Goal: Navigation & Orientation: Find specific page/section

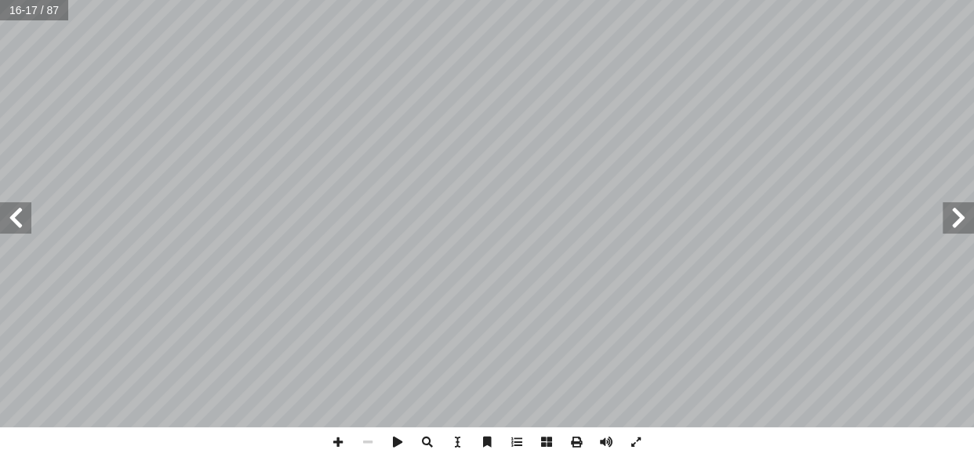
click at [24, 209] on span at bounding box center [15, 217] width 31 height 31
click at [340, 317] on span at bounding box center [338, 442] width 30 height 30
